Goal: Information Seeking & Learning: Find specific fact

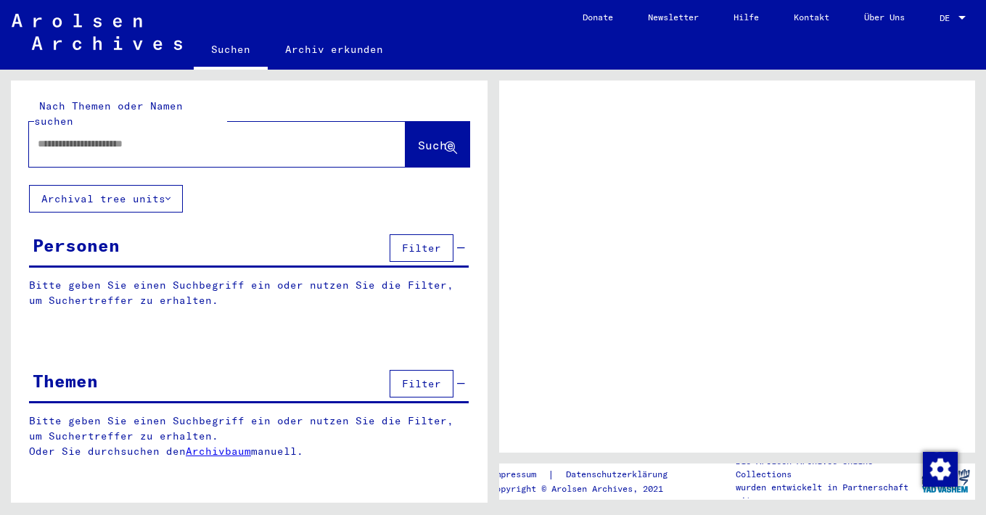
click at [102, 136] on input "text" at bounding box center [204, 143] width 333 height 15
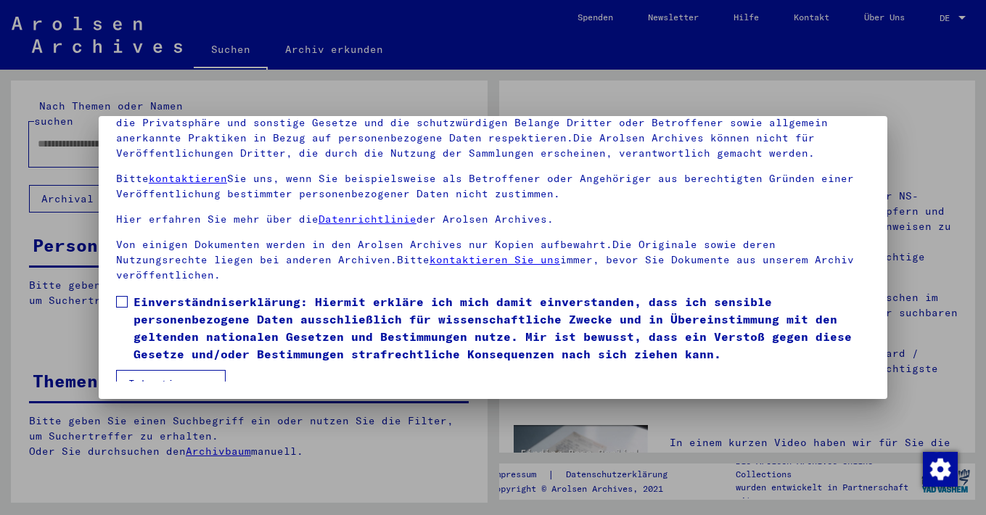
scroll to position [124, 0]
click at [122, 296] on span at bounding box center [122, 302] width 12 height 12
click at [155, 370] on button "Ich stimme zu" at bounding box center [171, 384] width 110 height 28
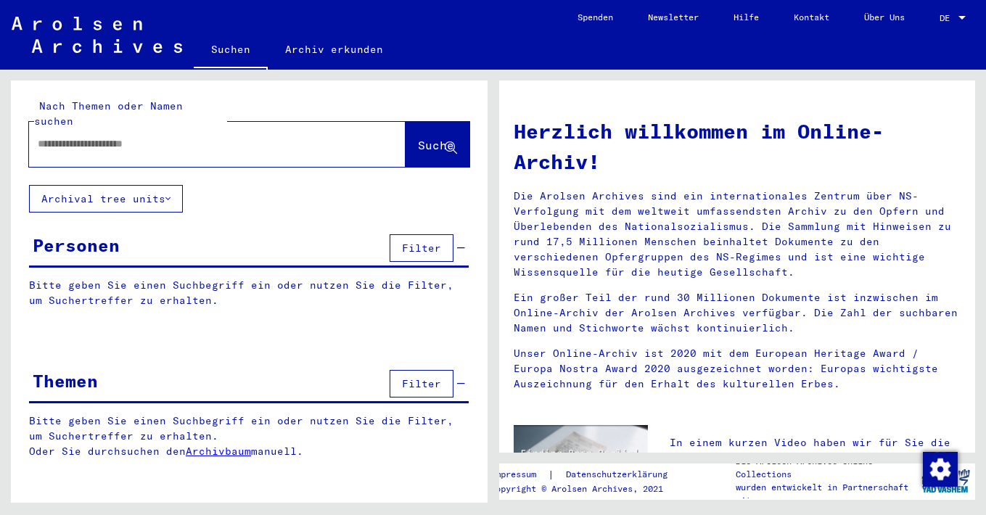
drag, startPoint x: 424, startPoint y: 130, endPoint x: 417, endPoint y: 131, distance: 7.4
click at [424, 138] on span "Suche" at bounding box center [436, 145] width 36 height 15
click at [119, 136] on input "text" at bounding box center [200, 143] width 324 height 15
type input "**********"
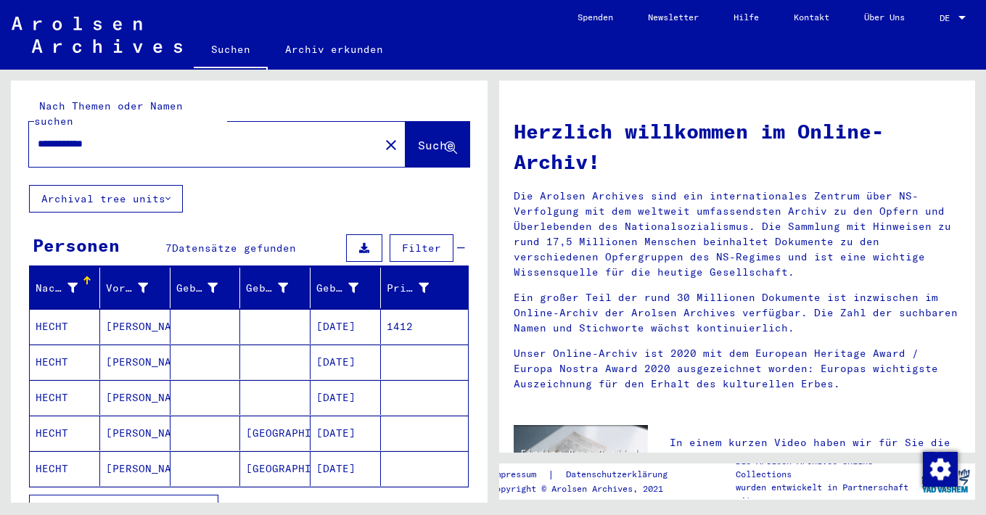
click at [344, 313] on mat-cell "[DATE]" at bounding box center [346, 326] width 70 height 35
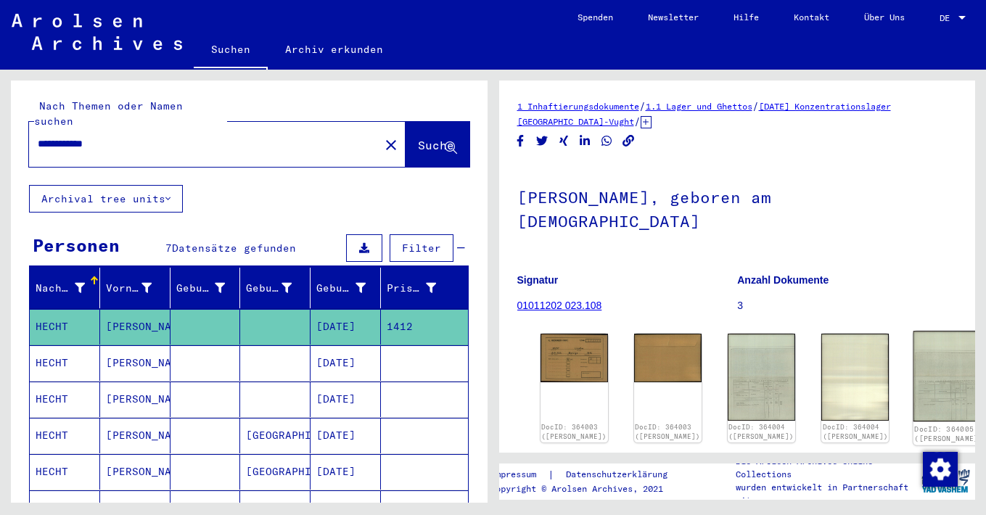
click at [914, 364] on img at bounding box center [949, 376] width 71 height 91
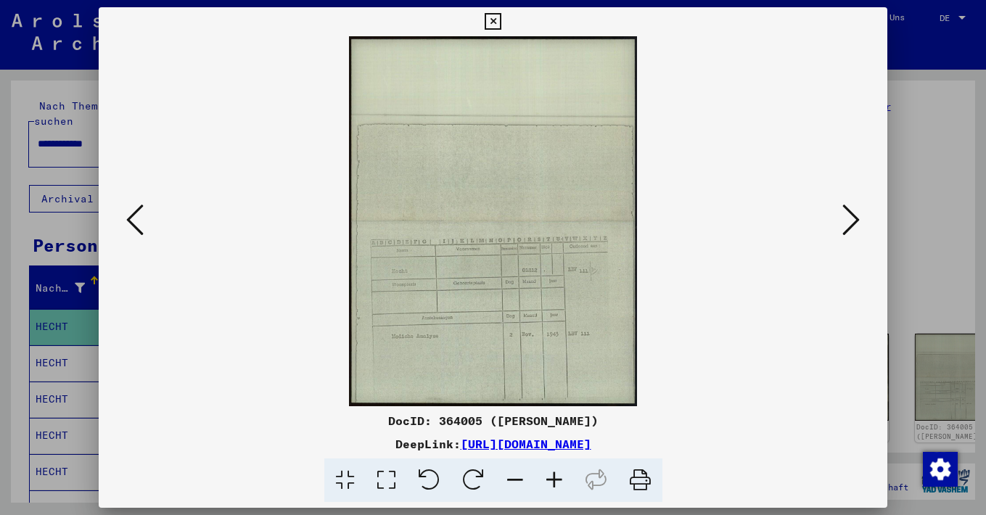
click at [854, 214] on icon at bounding box center [851, 219] width 17 height 35
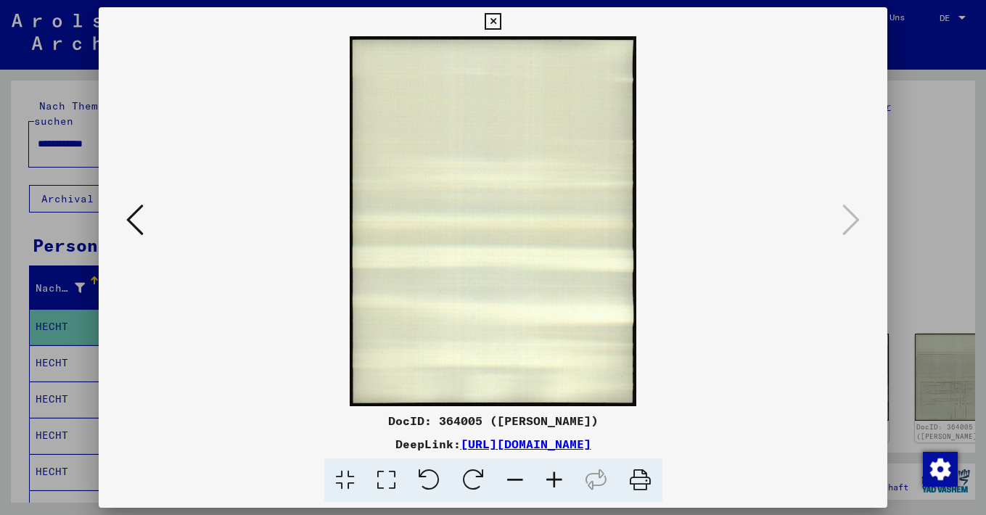
click at [131, 213] on icon at bounding box center [134, 219] width 17 height 35
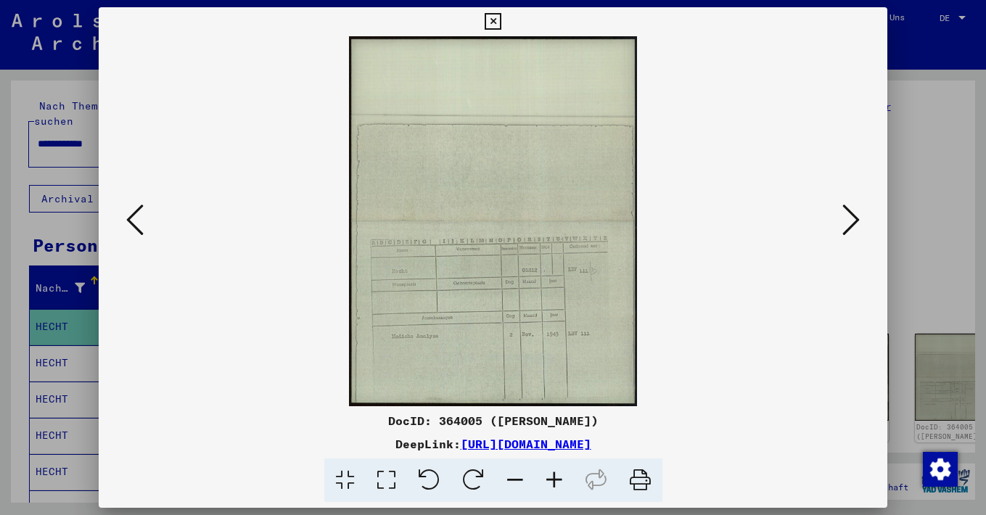
click at [131, 213] on icon at bounding box center [134, 219] width 17 height 35
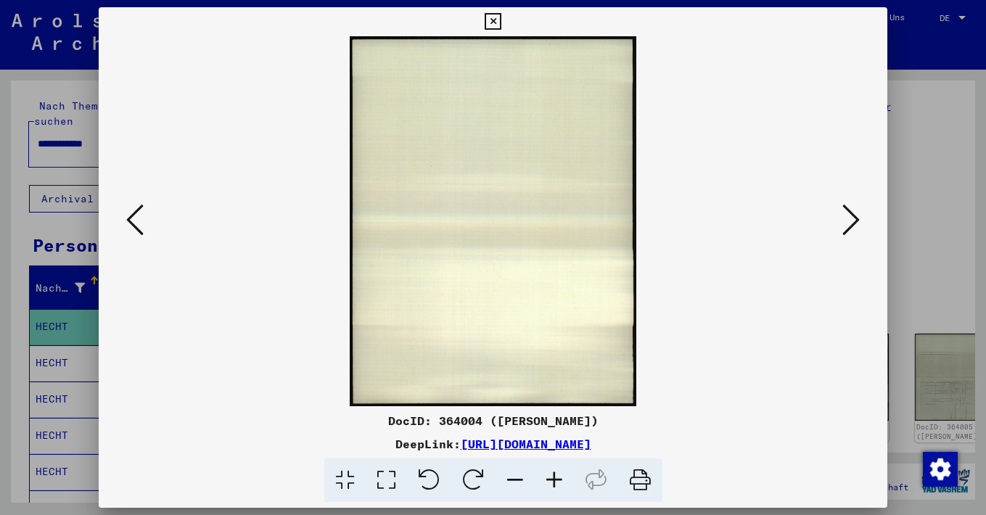
click at [131, 213] on icon at bounding box center [134, 219] width 17 height 35
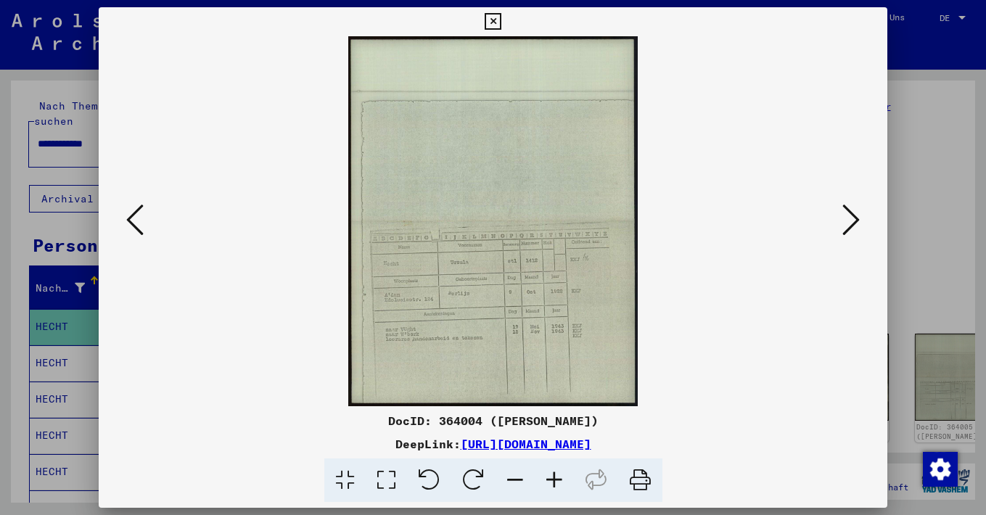
click at [131, 213] on icon at bounding box center [134, 219] width 17 height 35
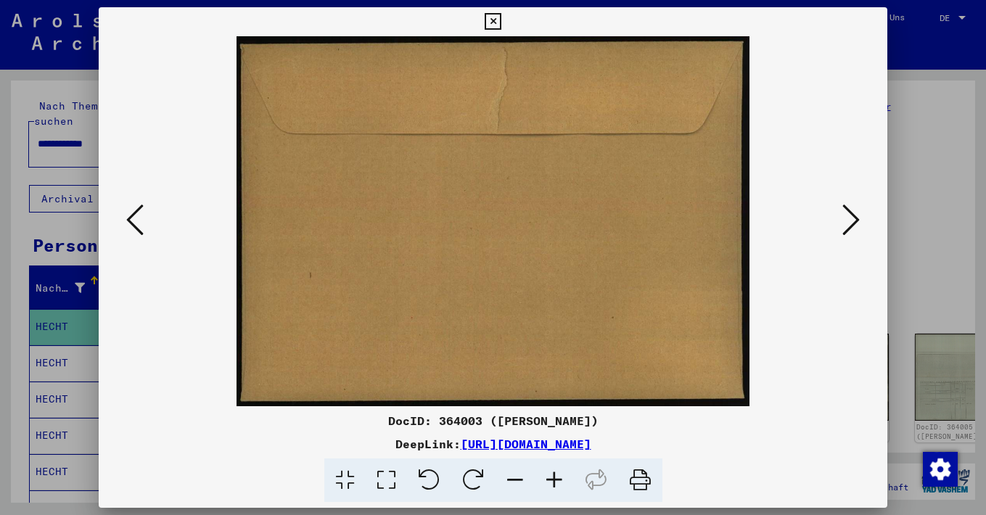
click at [131, 213] on icon at bounding box center [134, 219] width 17 height 35
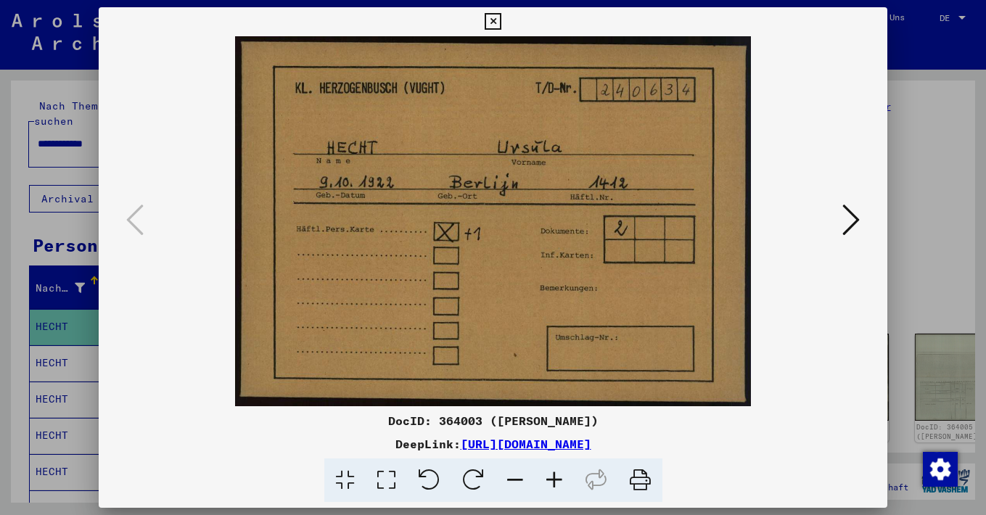
click at [858, 220] on icon at bounding box center [851, 219] width 17 height 35
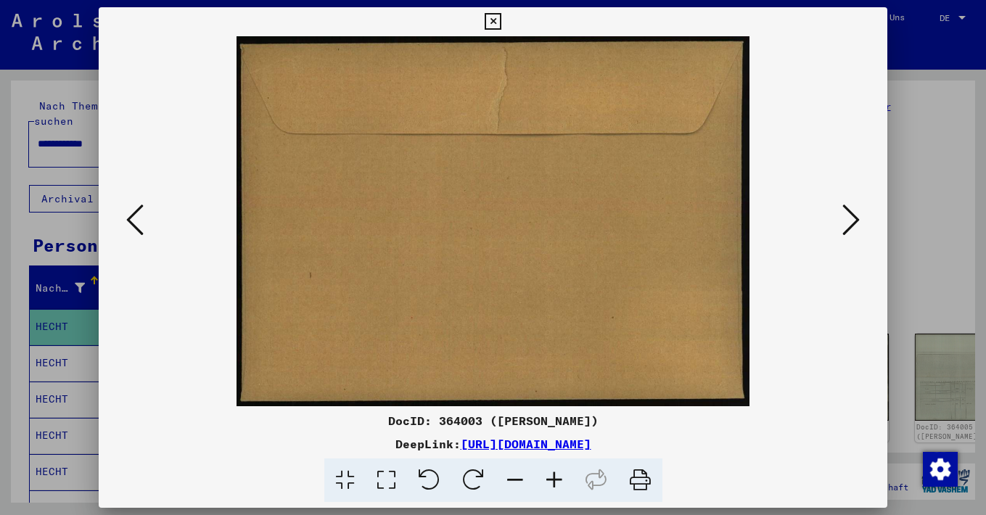
click at [858, 221] on icon at bounding box center [851, 219] width 17 height 35
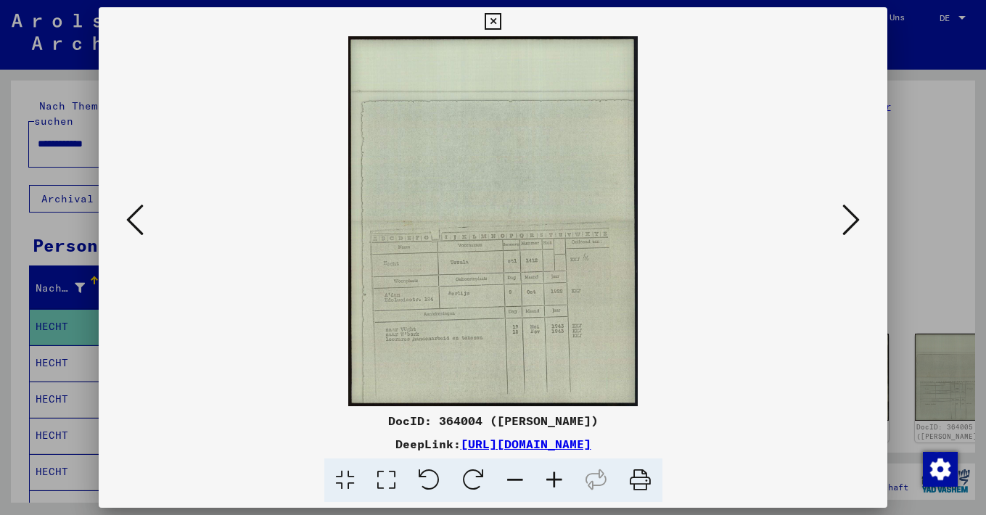
click at [858, 221] on icon at bounding box center [851, 219] width 17 height 35
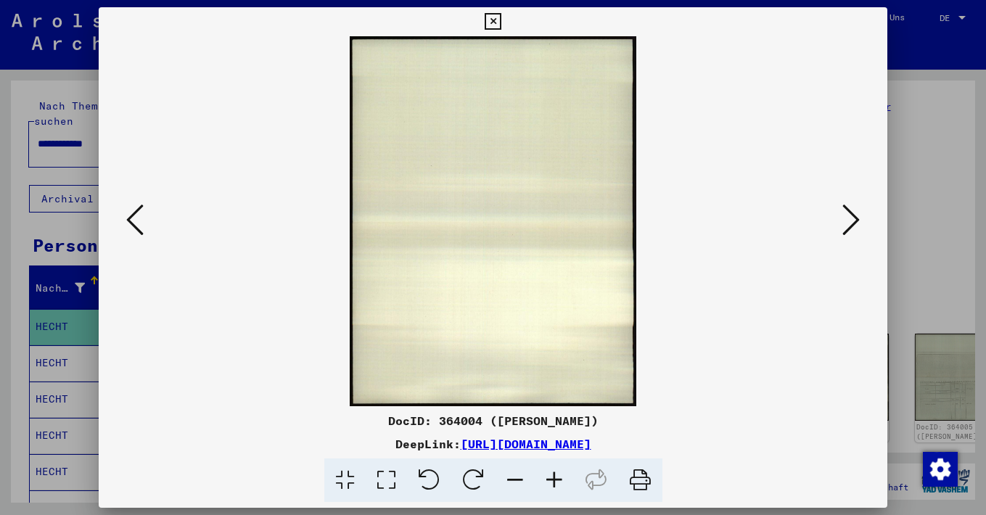
click at [858, 221] on icon at bounding box center [851, 219] width 17 height 35
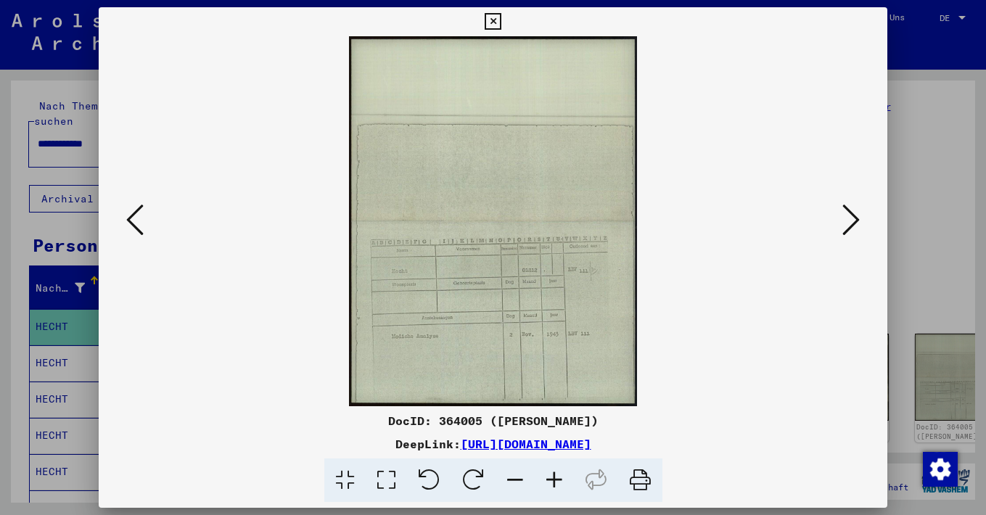
click at [515, 126] on img at bounding box center [493, 221] width 690 height 370
click at [640, 483] on icon at bounding box center [640, 481] width 44 height 44
click at [501, 147] on img at bounding box center [493, 221] width 690 height 370
click at [848, 218] on icon at bounding box center [851, 219] width 17 height 35
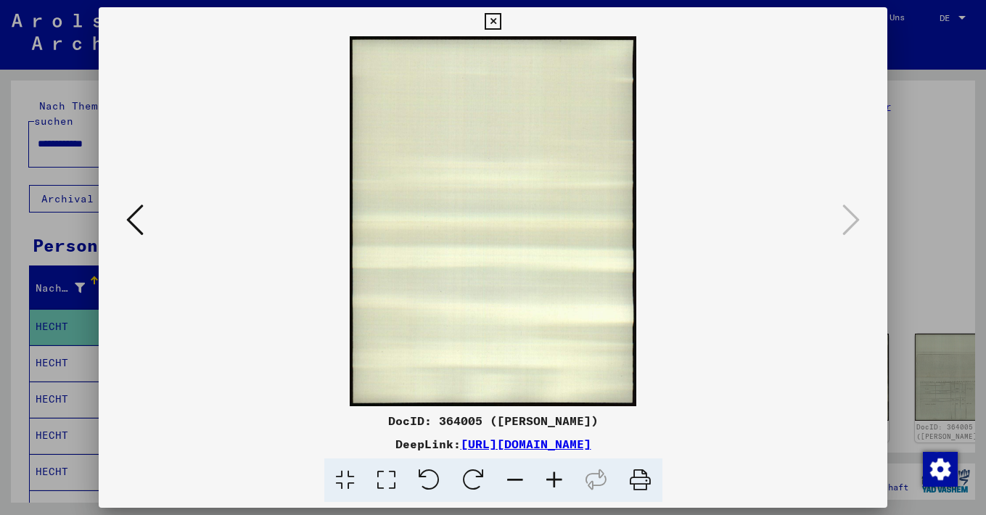
click at [136, 224] on icon at bounding box center [134, 219] width 17 height 35
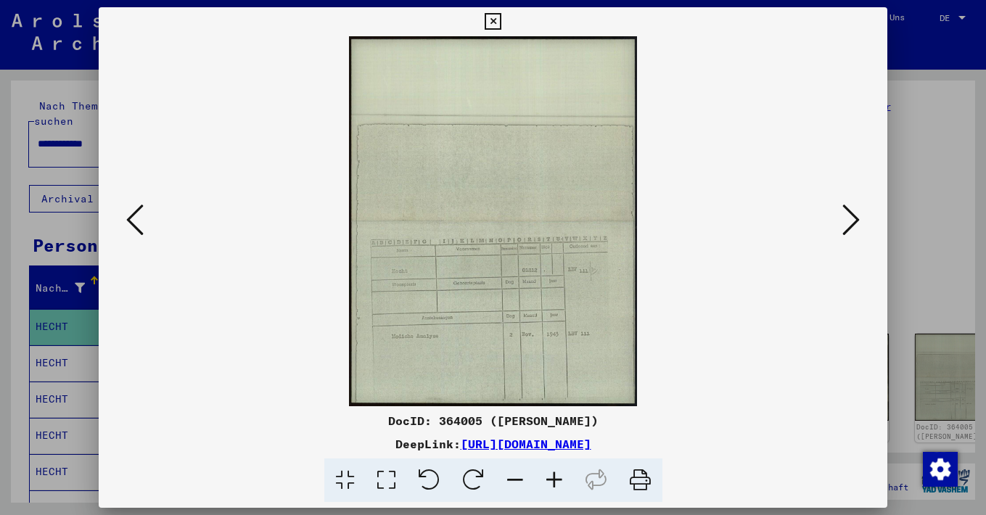
click at [136, 224] on icon at bounding box center [134, 219] width 17 height 35
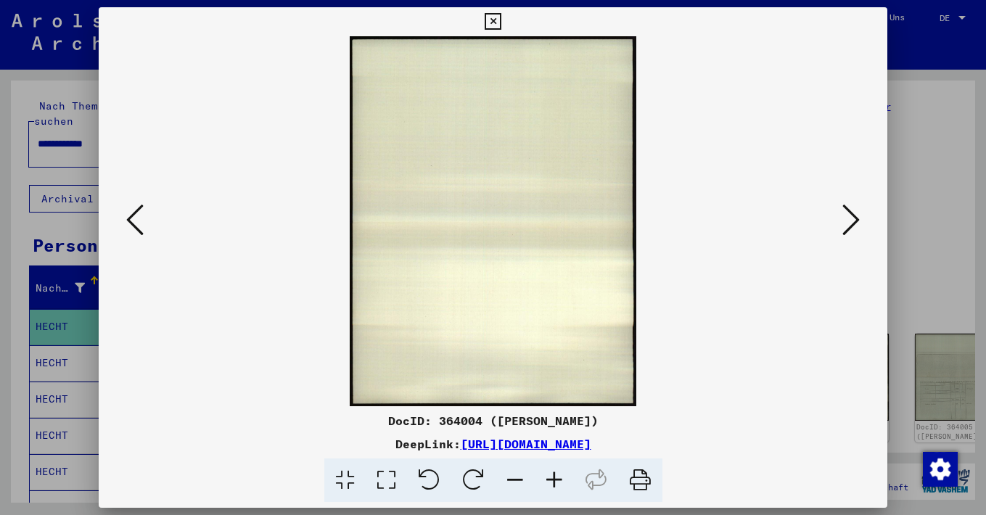
click at [850, 222] on icon at bounding box center [851, 219] width 17 height 35
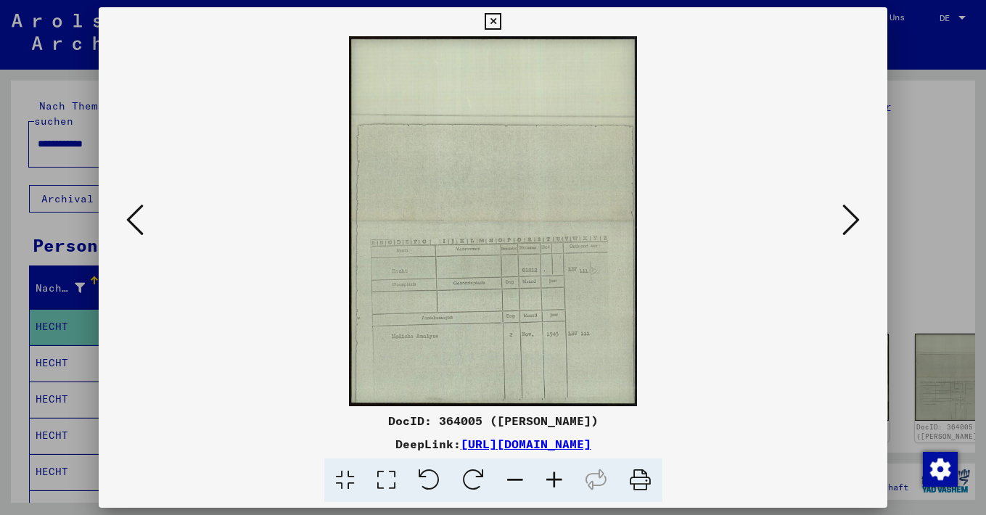
click at [502, 20] on icon at bounding box center [493, 21] width 17 height 17
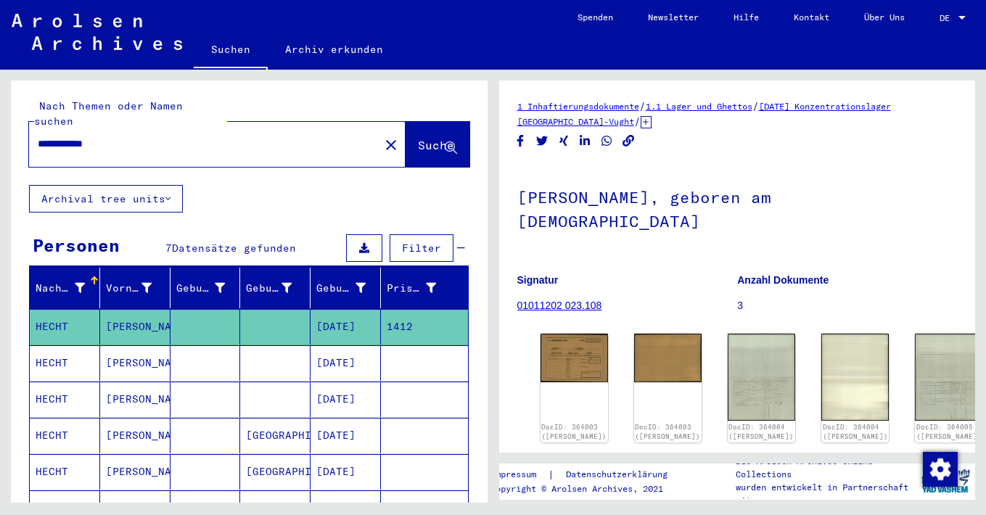
click at [324, 345] on mat-cell "[DATE]" at bounding box center [346, 363] width 70 height 36
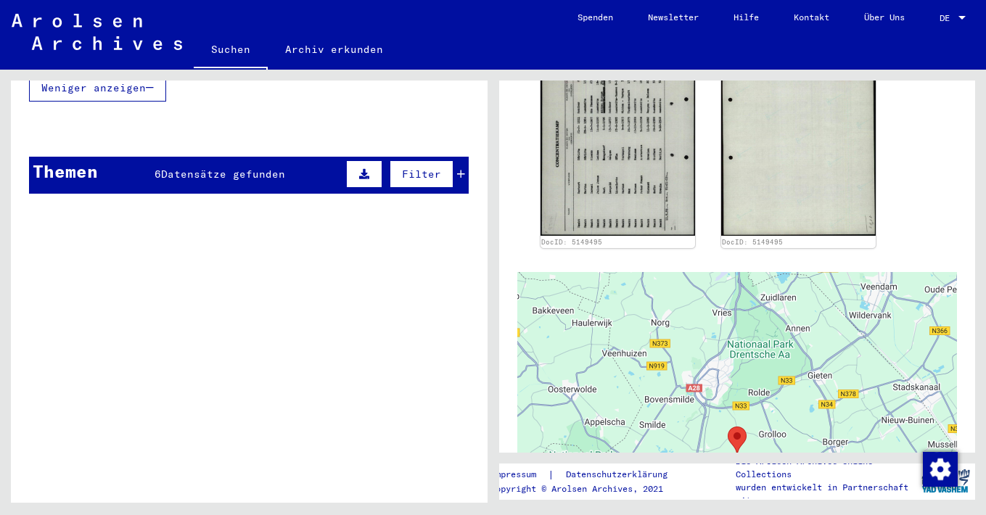
scroll to position [578, 0]
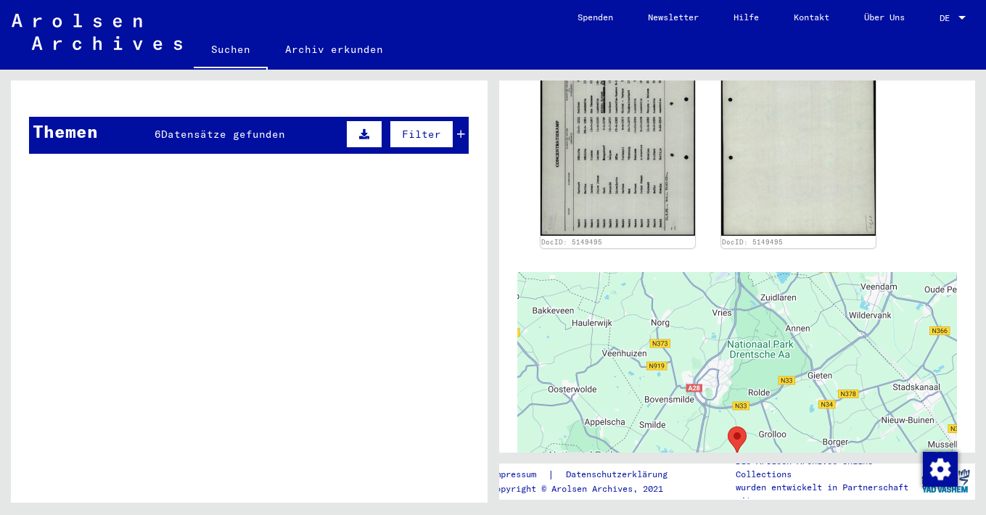
click at [364, 129] on icon at bounding box center [364, 134] width 10 height 10
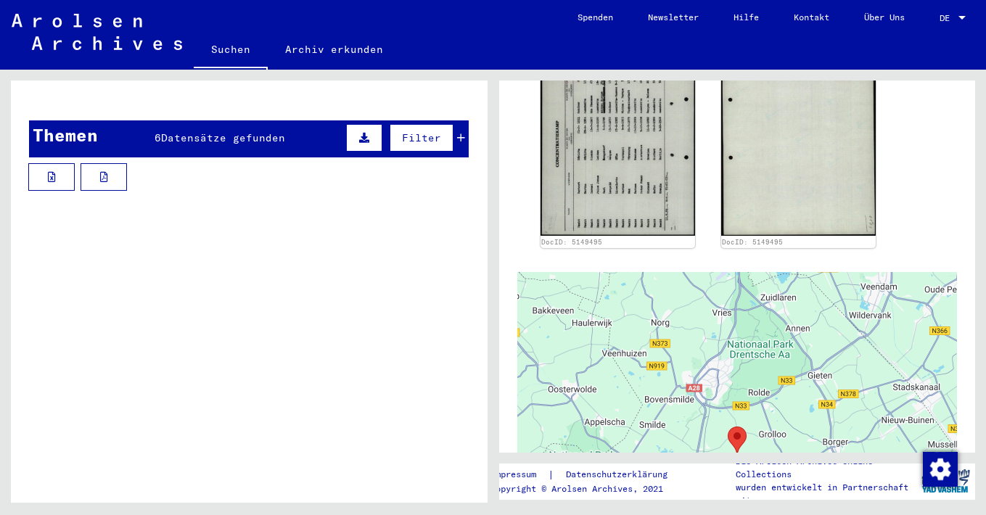
scroll to position [573, 0]
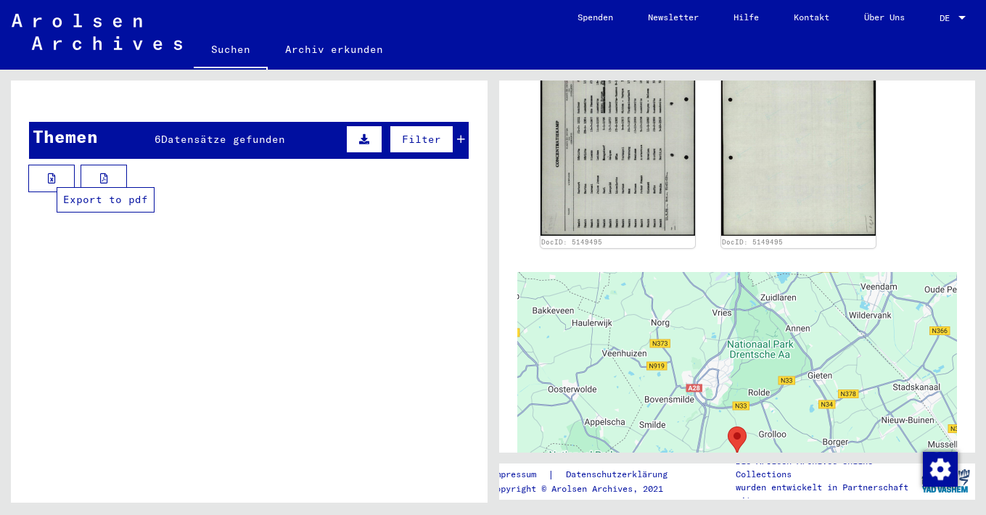
click at [105, 173] on icon at bounding box center [104, 178] width 8 height 10
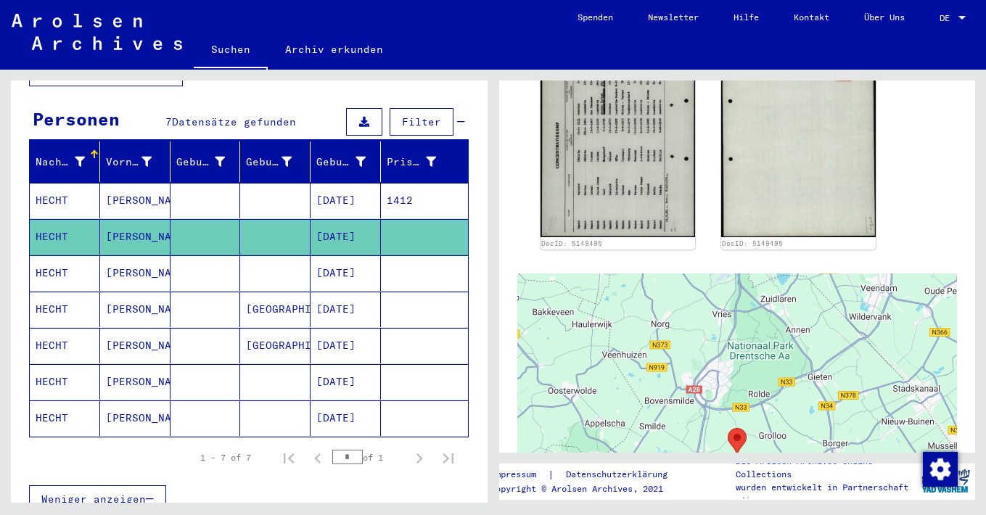
scroll to position [99, 0]
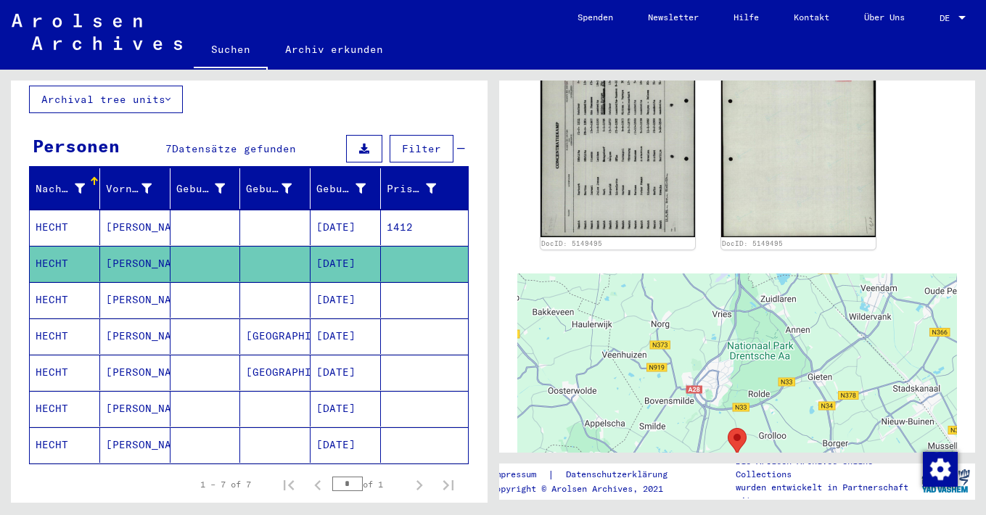
click at [271, 210] on mat-cell at bounding box center [275, 228] width 70 height 36
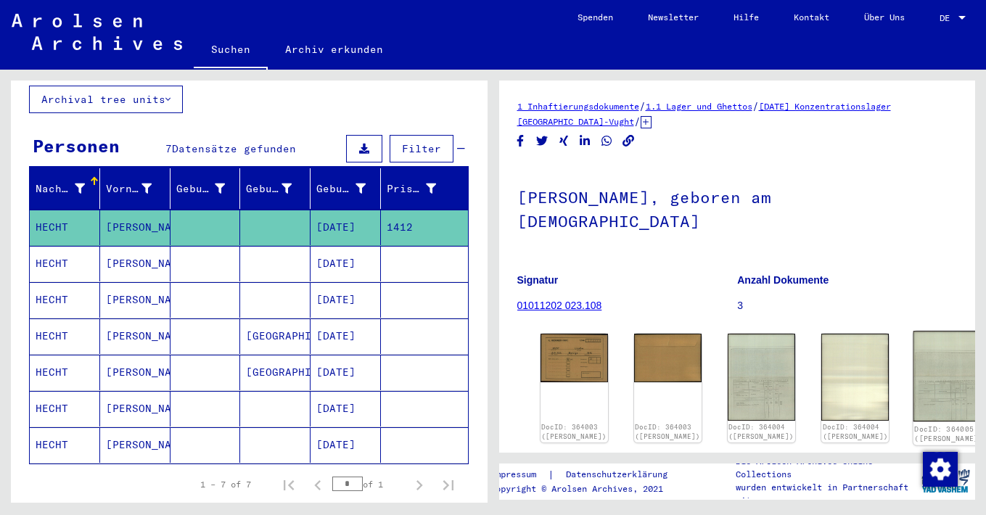
click at [914, 367] on img at bounding box center [949, 376] width 71 height 91
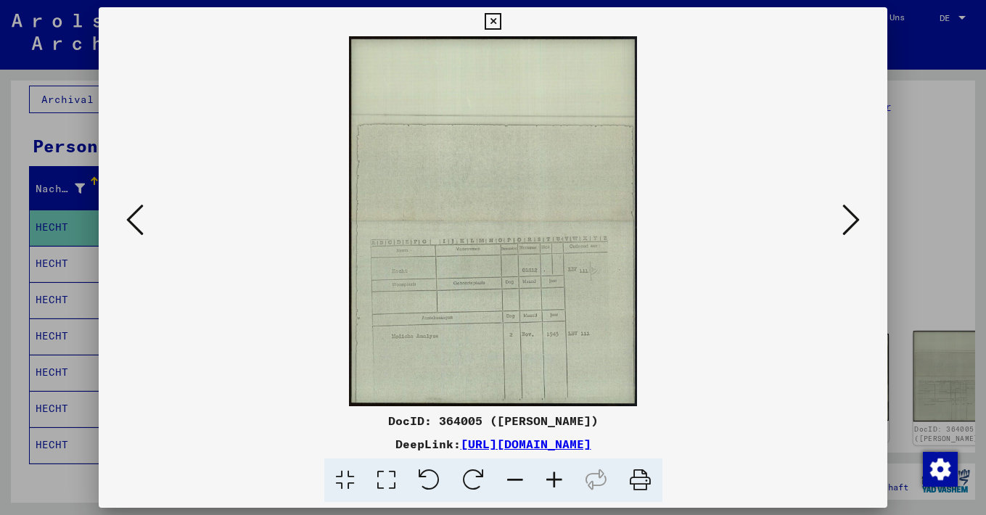
click at [845, 367] on div at bounding box center [493, 221] width 789 height 370
click at [567, 314] on img at bounding box center [493, 221] width 690 height 370
click at [502, 22] on icon at bounding box center [493, 21] width 17 height 17
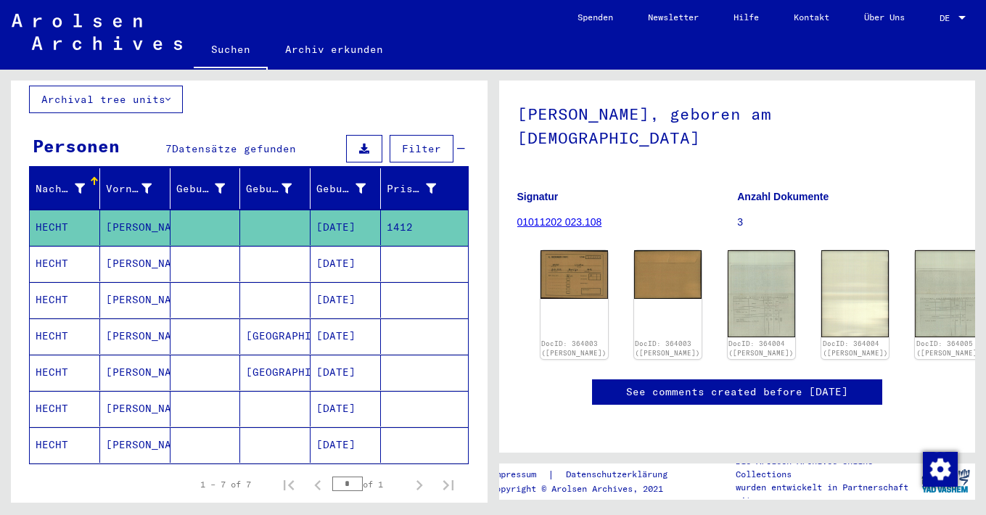
scroll to position [124, 0]
